Goal: Book appointment/travel/reservation

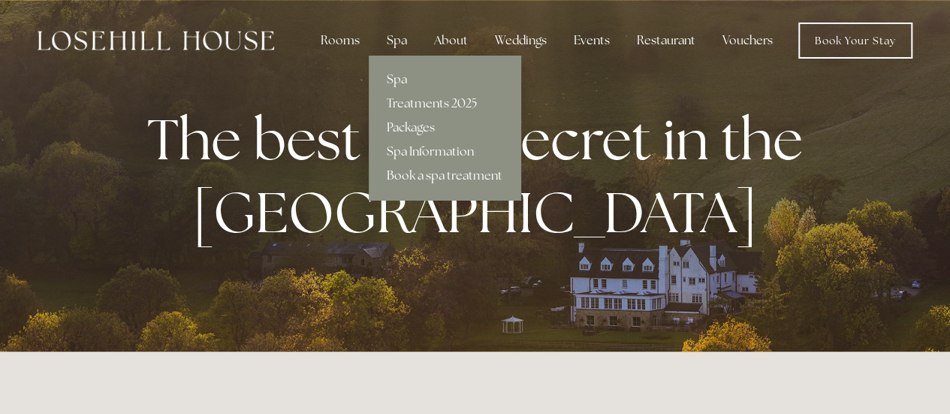
click at [403, 83] on link "Spa" at bounding box center [445, 80] width 152 height 24
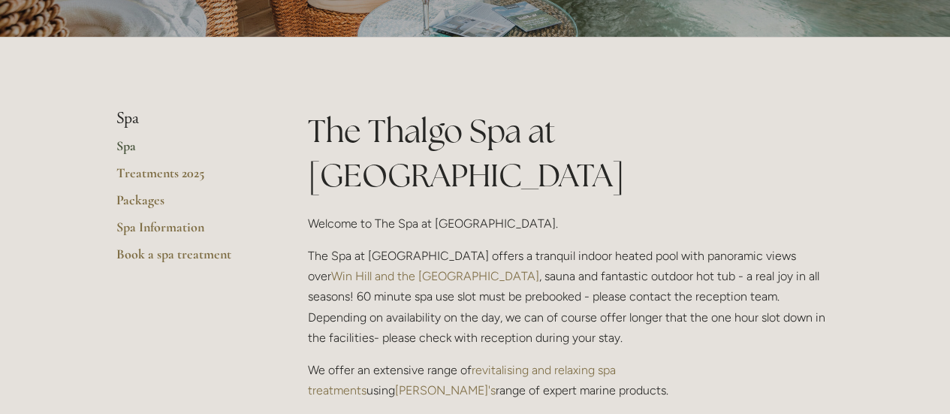
scroll to position [239, 0]
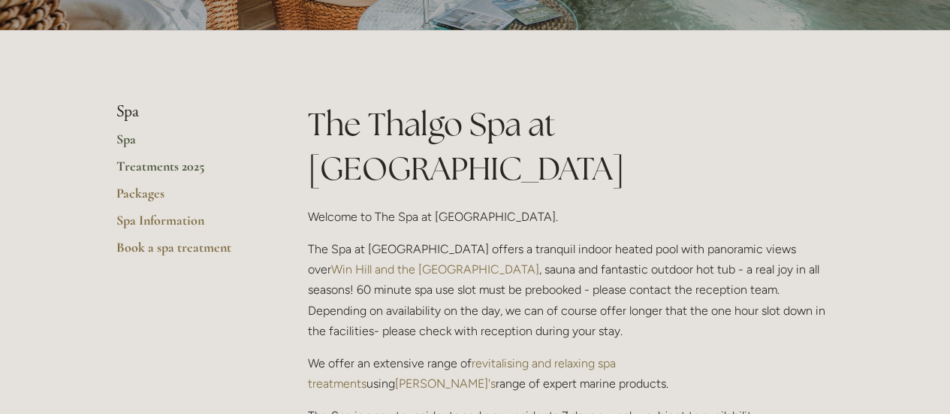
click at [161, 166] on link "Treatments 2025" at bounding box center [187, 171] width 143 height 27
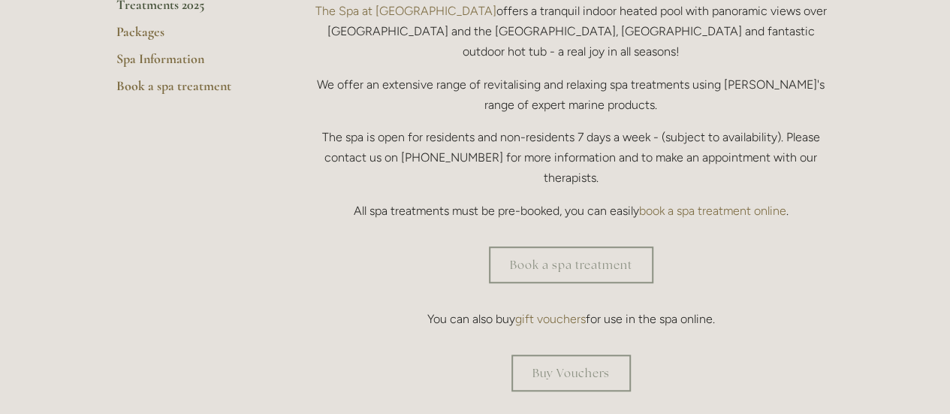
scroll to position [399, 0]
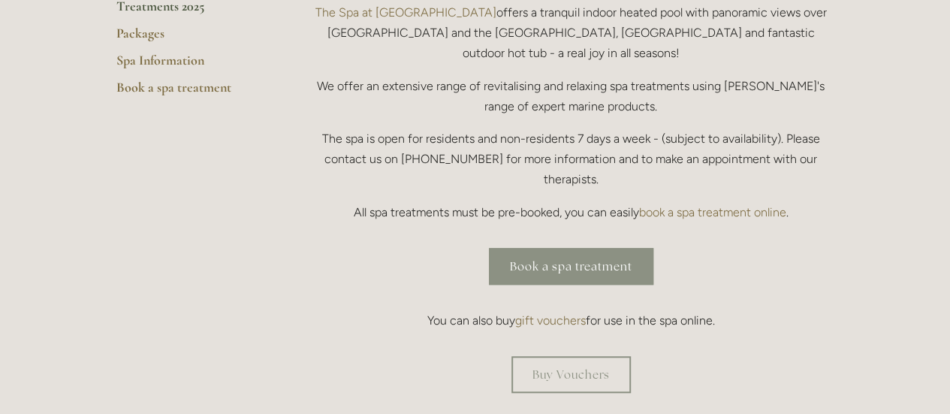
click at [507, 248] on link "Book a spa treatment" at bounding box center [571, 266] width 164 height 37
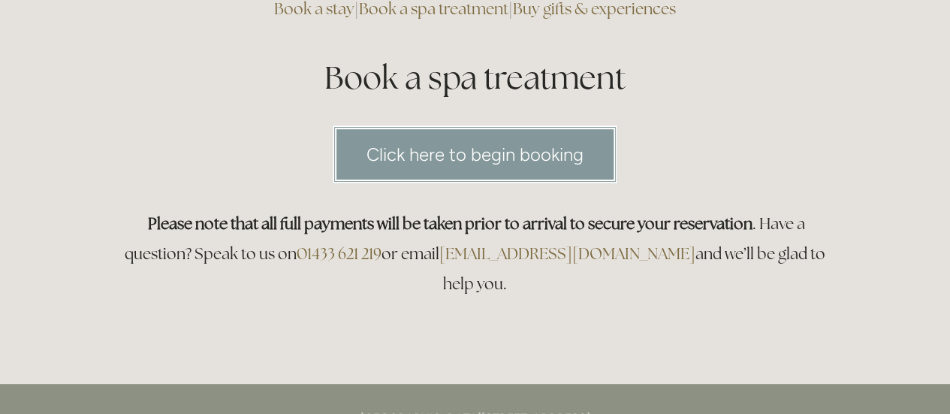
scroll to position [147, 0]
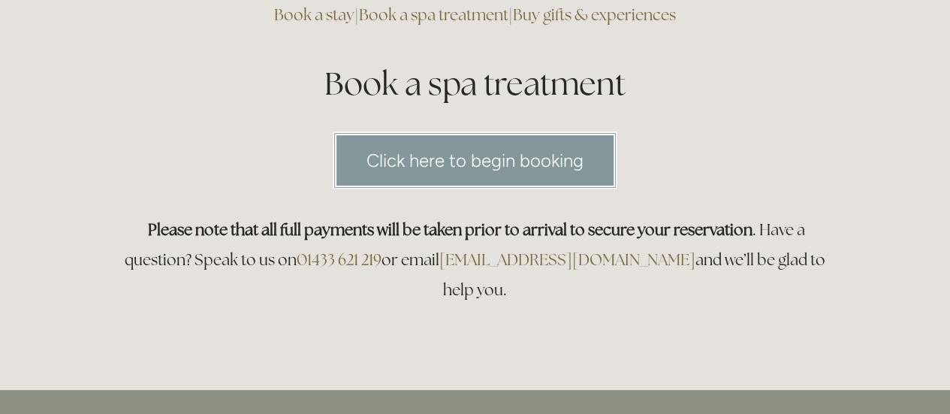
click at [477, 177] on link "Click here to begin booking" at bounding box center [475, 160] width 285 height 58
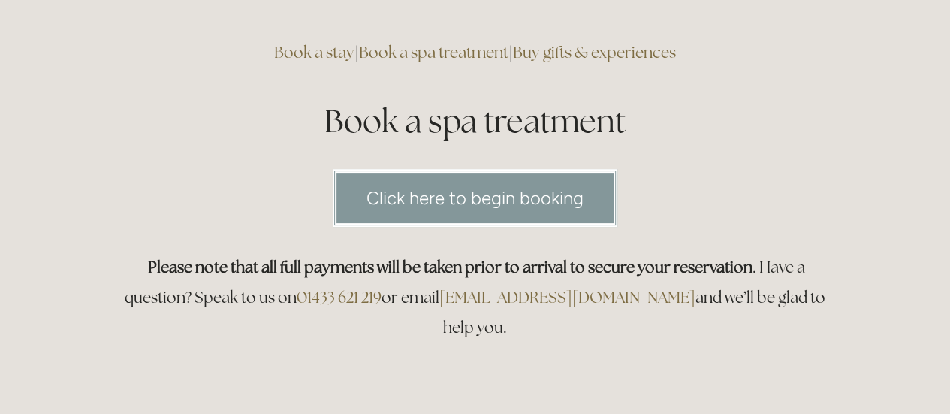
scroll to position [0, 0]
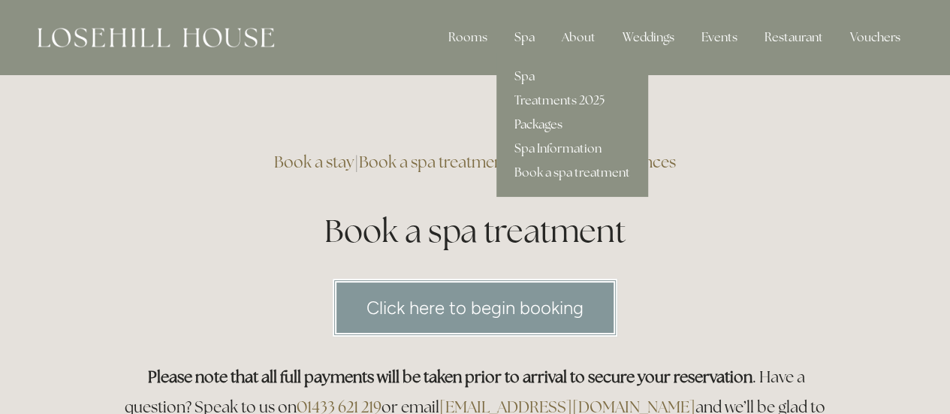
click at [538, 119] on link "Packages" at bounding box center [572, 125] width 152 height 24
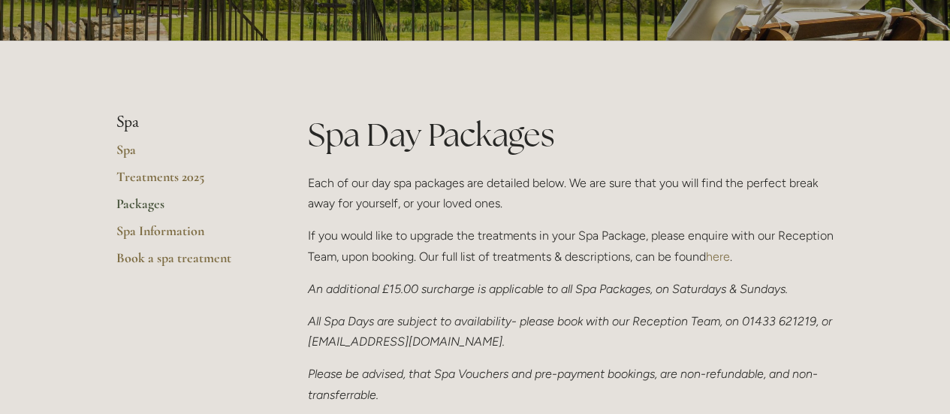
scroll to position [232, 0]
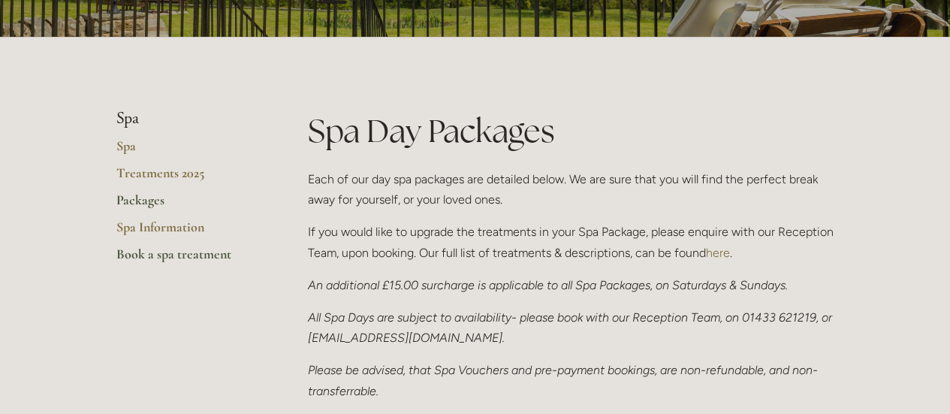
click at [158, 253] on link "Book a spa treatment" at bounding box center [187, 258] width 143 height 27
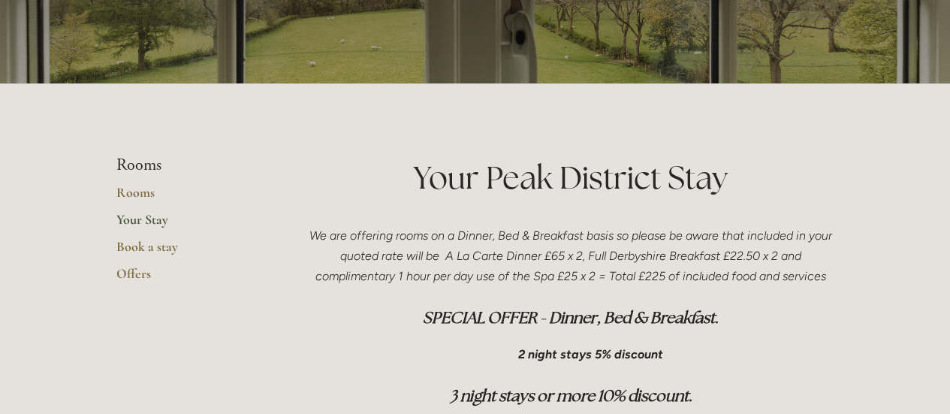
scroll to position [186, 0]
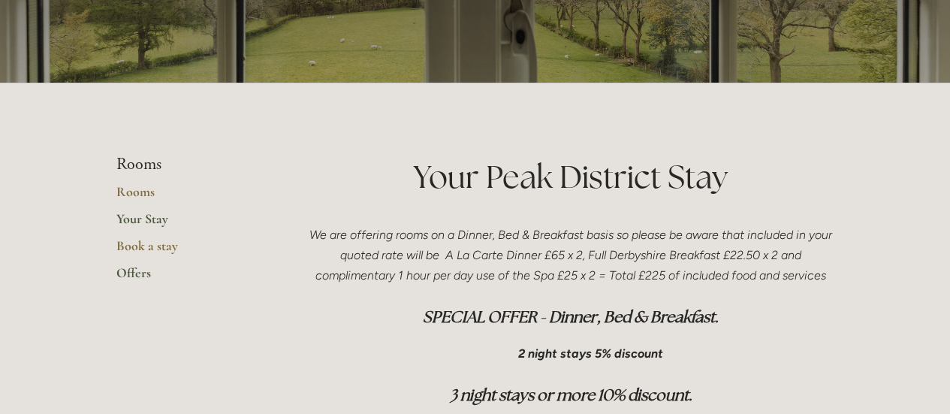
click at [132, 276] on link "Offers" at bounding box center [187, 277] width 143 height 27
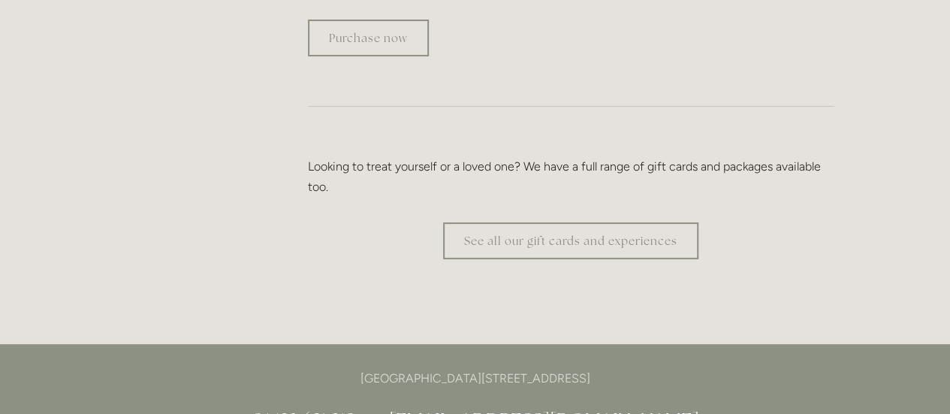
scroll to position [2974, 0]
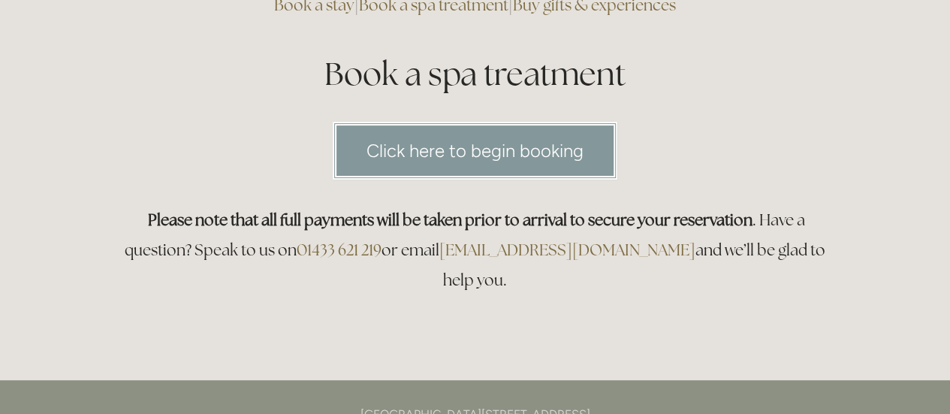
scroll to position [156, 0]
click at [459, 145] on link "Click here to begin booking" at bounding box center [475, 151] width 285 height 58
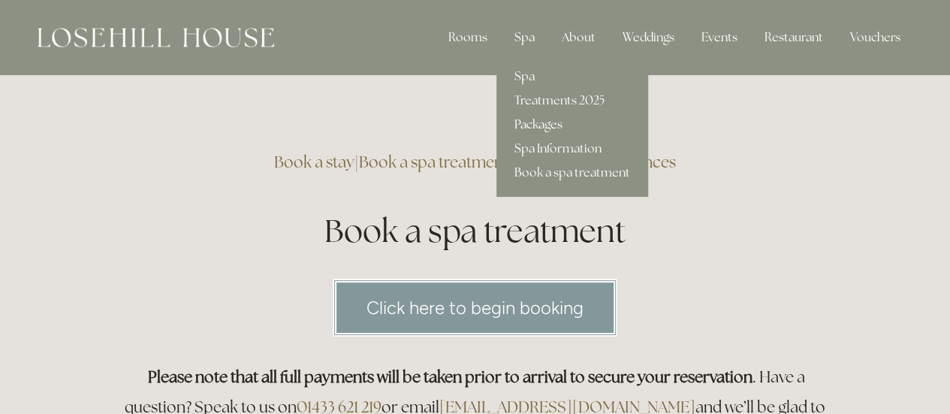
click at [530, 122] on link "Packages" at bounding box center [572, 125] width 152 height 24
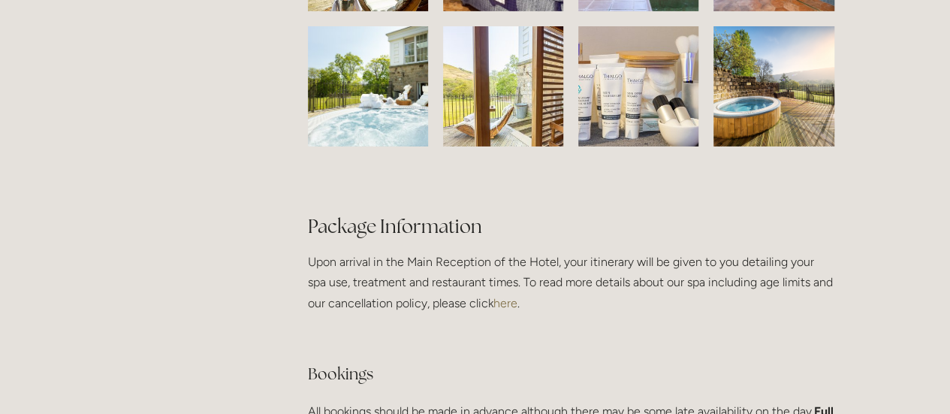
scroll to position [2515, 0]
